Goal: Check status: Check status

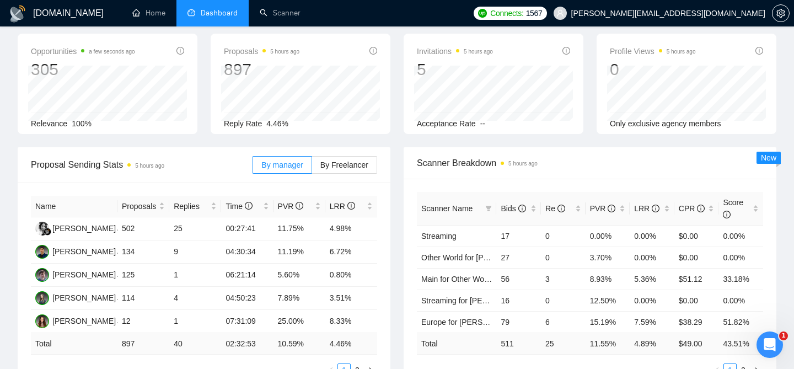
scroll to position [98, 0]
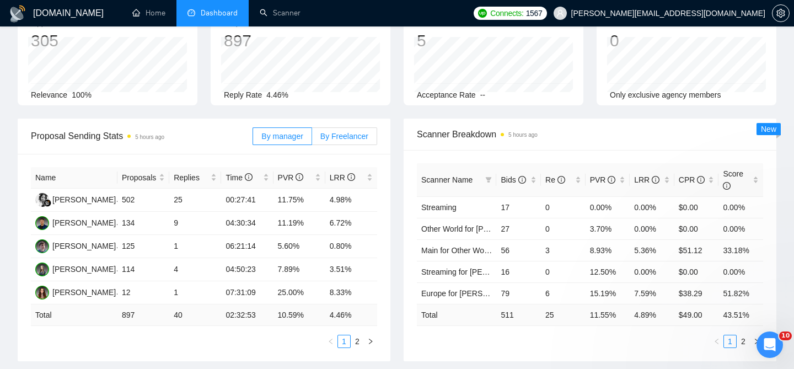
click at [332, 132] on span "By Freelancer" at bounding box center [344, 136] width 48 height 9
click at [312, 139] on input "By Freelancer" at bounding box center [312, 139] width 0 height 0
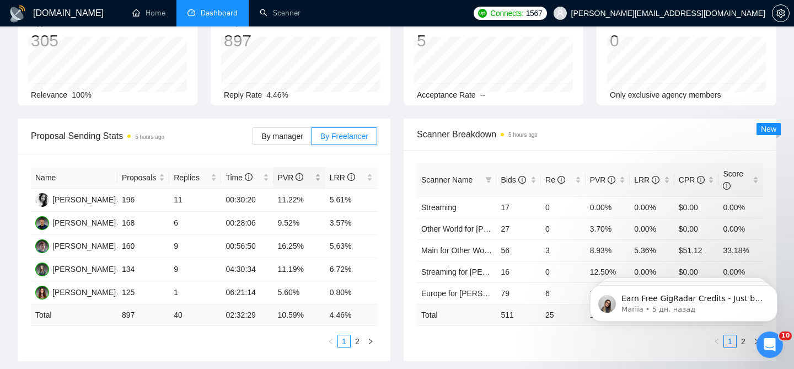
scroll to position [0, 0]
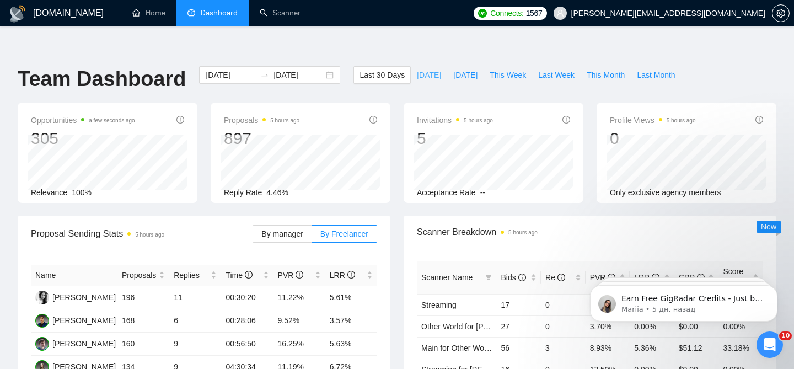
click at [420, 69] on span "[DATE]" at bounding box center [429, 75] width 24 height 12
type input "[DATE]"
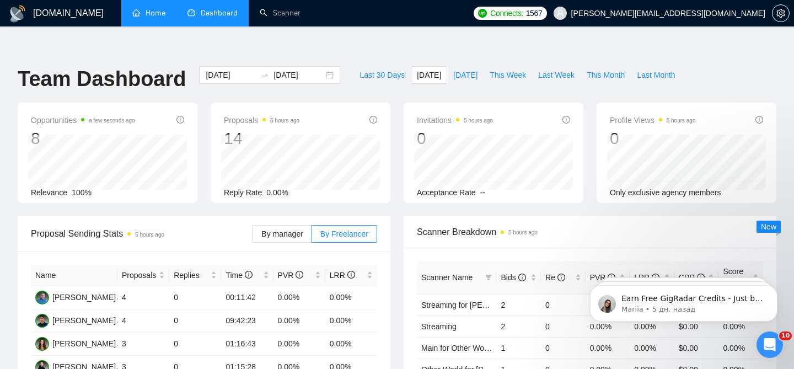
click at [138, 18] on link "Home" at bounding box center [148, 12] width 33 height 9
